Goal: Communication & Community: Connect with others

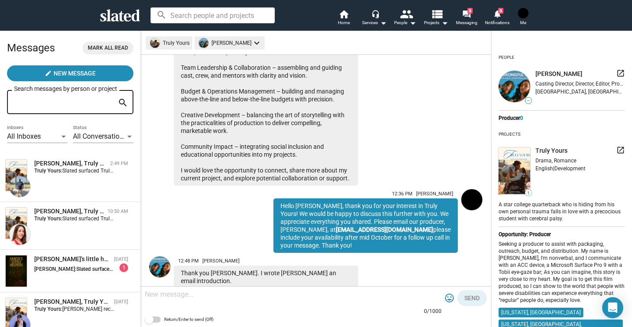
click at [71, 256] on div "[PERSON_NAME]'s little helpers" at bounding box center [72, 259] width 76 height 8
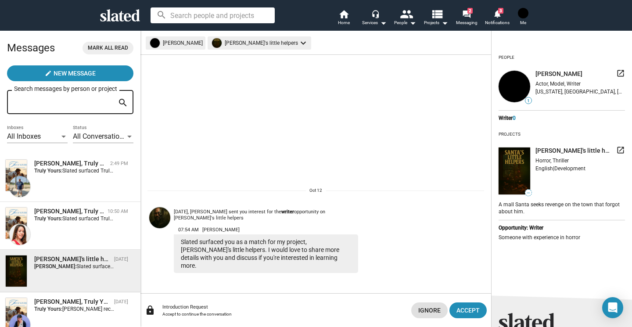
click at [616, 150] on mat-icon "launch" at bounding box center [620, 150] width 9 height 9
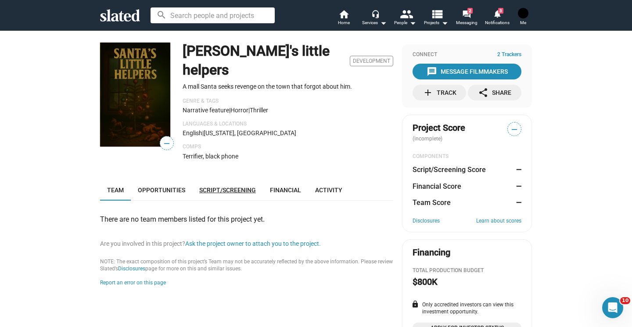
click at [207, 179] on link "Script/Screening" at bounding box center [227, 189] width 71 height 21
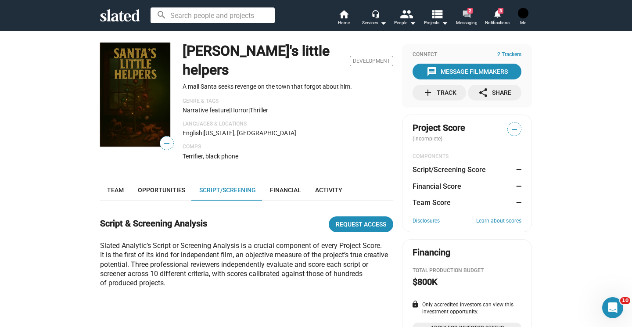
click at [477, 14] on link "forum 2 Messaging" at bounding box center [466, 18] width 31 height 19
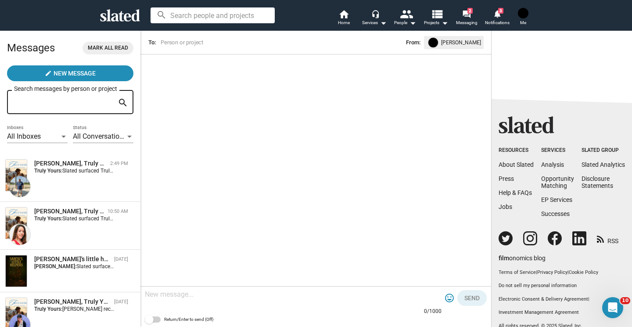
click at [62, 183] on div "Daniel Mansour, Truly Yours 2:49 PM Truly Yours: Slated surfaced Truly Yours as…" at bounding box center [70, 177] width 130 height 37
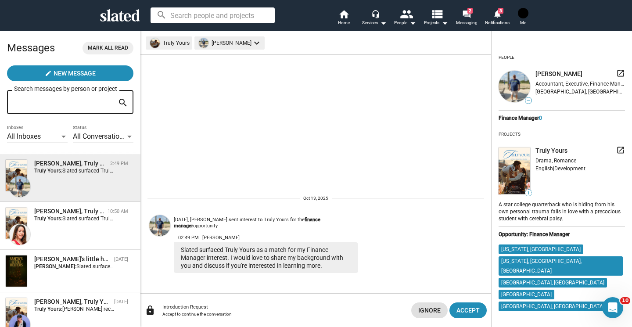
click at [98, 219] on span "Slated surfaced Truly Yours as a match for my Assistant Director interest. I wo…" at bounding box center [261, 218] width 399 height 6
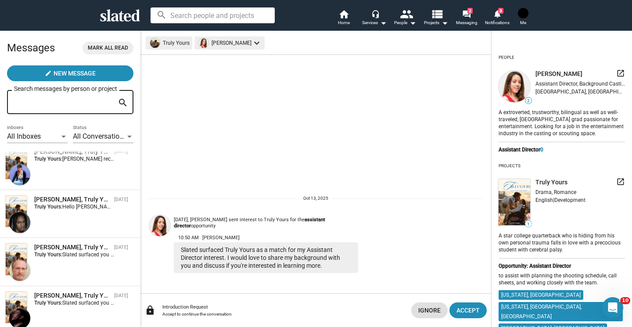
scroll to position [150, 0]
click at [98, 262] on div "Scott Anderson, Truly Yours Oct 03 Truly Yours: Slated surfaced you as a match …" at bounding box center [70, 262] width 130 height 37
